Goal: Task Accomplishment & Management: Manage account settings

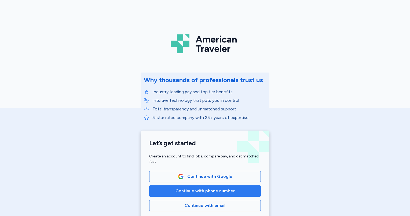
click at [222, 194] on span "Continue with phone number" at bounding box center [205, 191] width 59 height 6
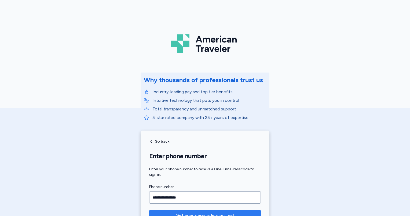
type input "**********"
click at [202, 212] on span "Get your passcode over text" at bounding box center [205, 215] width 59 height 6
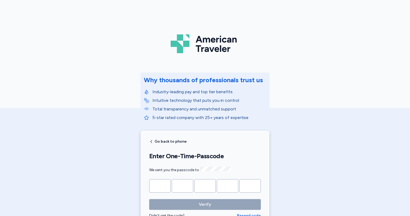
type input "*"
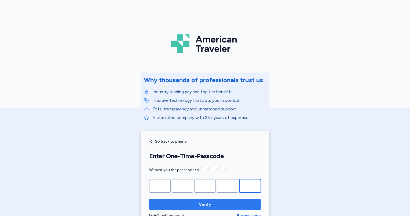
type input "*"
click at [201, 201] on span "Verify" at bounding box center [205, 204] width 12 height 6
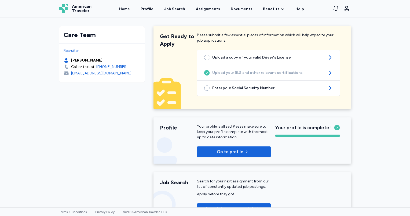
click at [237, 10] on link "Documents" at bounding box center [242, 9] width 24 height 17
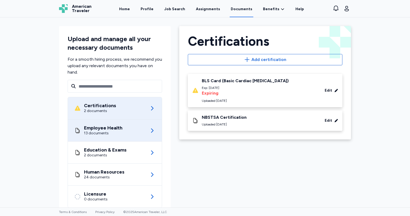
click at [152, 133] on icon at bounding box center [152, 130] width 6 height 6
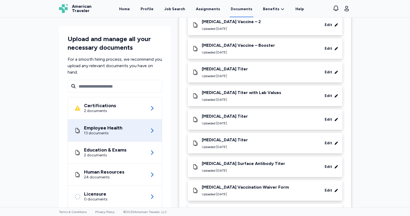
scroll to position [107, 0]
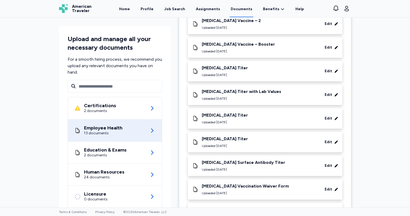
click at [219, 140] on div "[MEDICAL_DATA] Titer" at bounding box center [225, 138] width 46 height 5
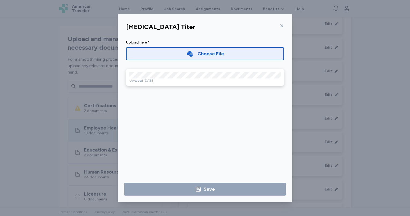
click at [281, 27] on icon at bounding box center [282, 26] width 4 height 4
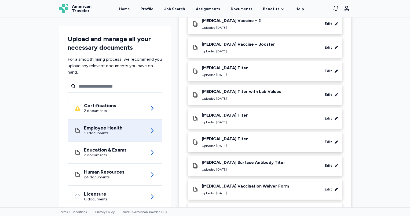
click at [170, 12] on div "Job Search" at bounding box center [174, 8] width 21 height 5
